Goal: Book appointment/travel/reservation

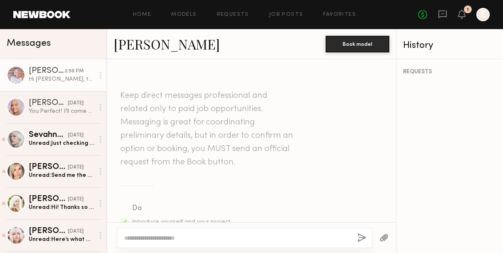
scroll to position [452, 0]
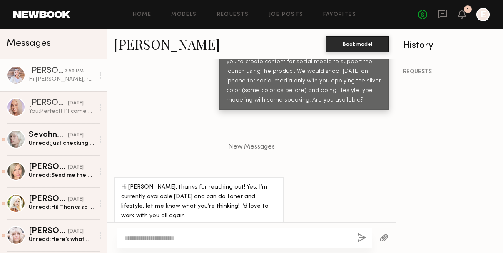
click at [232, 241] on textarea at bounding box center [237, 238] width 227 height 8
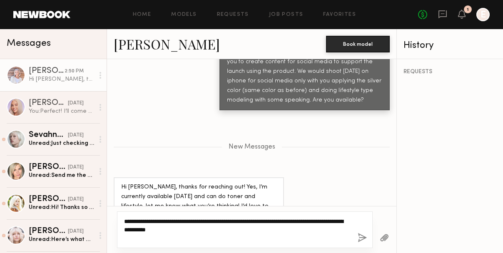
type textarea "**********"
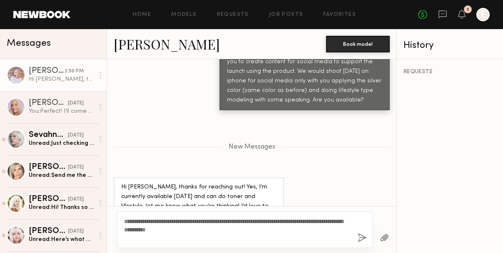
click at [361, 239] on button "button" at bounding box center [362, 238] width 9 height 10
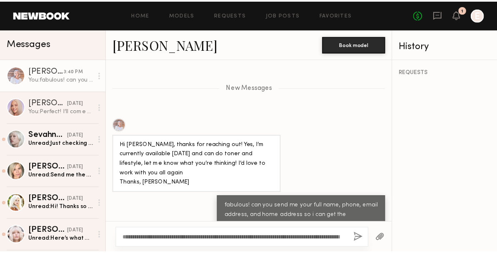
scroll to position [563, 0]
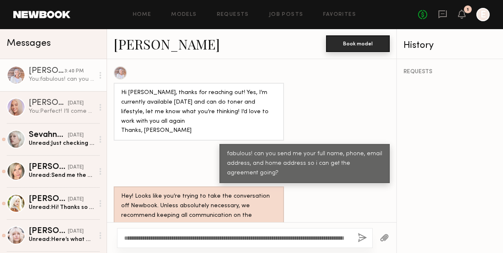
click at [362, 47] on button "Book model" at bounding box center [358, 43] width 64 height 17
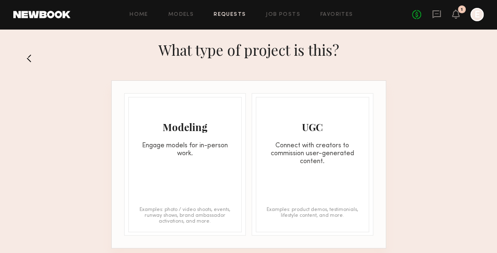
click at [218, 141] on div "Modeling Engage models for in-person work." at bounding box center [185, 127] width 112 height 60
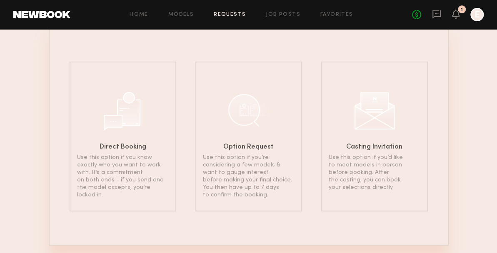
scroll to position [77, 0]
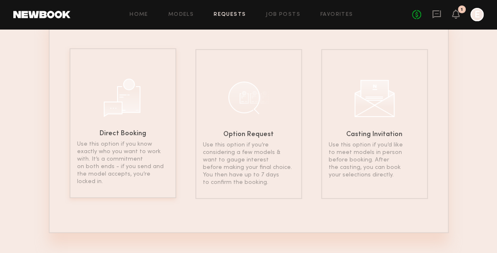
click at [125, 118] on div "Direct Booking Use this option if you know exactly who you want to work with. I…" at bounding box center [123, 123] width 107 height 150
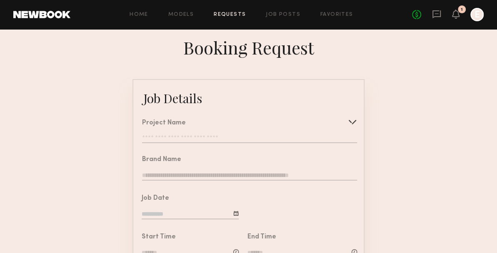
click at [252, 137] on input "text" at bounding box center [249, 139] width 215 height 8
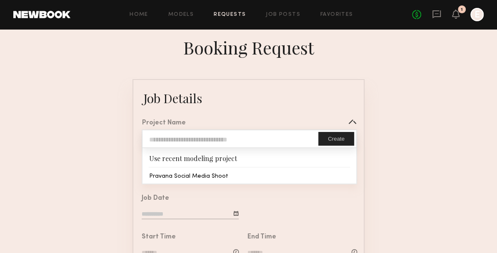
click at [241, 136] on input "text" at bounding box center [230, 138] width 176 height 17
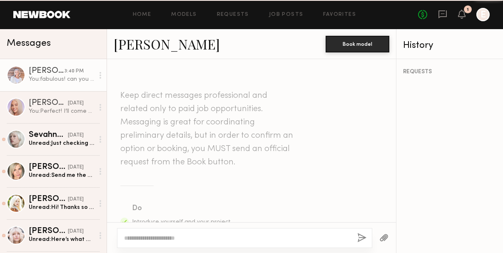
scroll to position [498, 0]
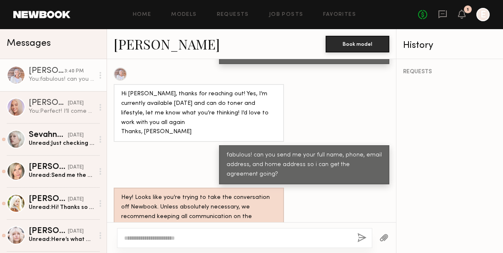
click at [134, 37] on link "Lisa S." at bounding box center [167, 44] width 106 height 18
